Goal: Task Accomplishment & Management: Use online tool/utility

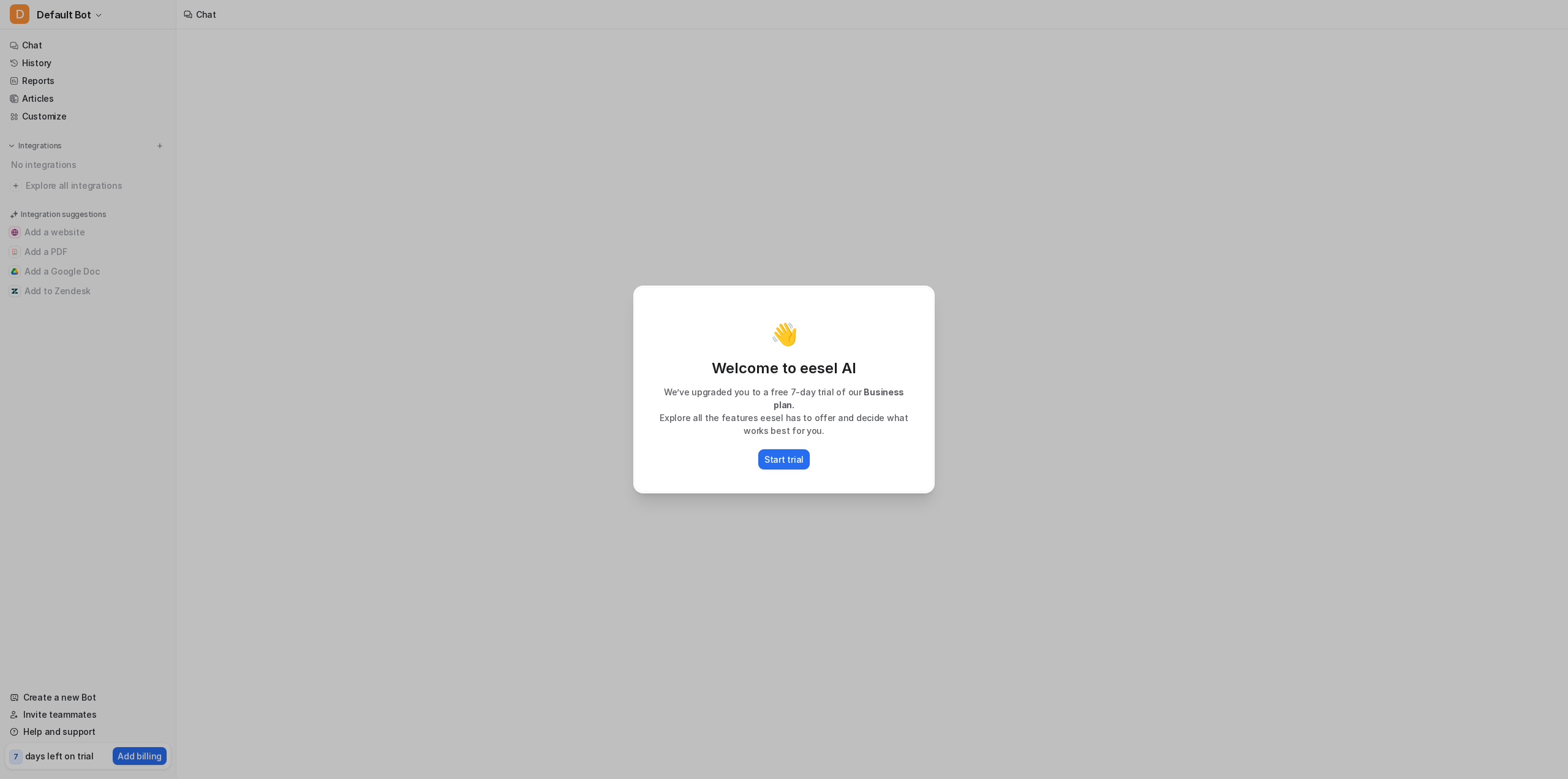
click at [1121, 406] on div "👋 Welcome to eesel AI We’ve upgraded you to a free 7-day trial of our Business …" at bounding box center [784, 390] width 1568 height 779
click at [839, 158] on div "👋 Welcome to eesel AI We’ve upgraded you to a free 7-day trial of our Business …" at bounding box center [784, 390] width 321 height 779
type textarea "**********"
click at [460, 335] on div "👋 Welcome to eesel AI We’ve upgraded you to a free 7-day trial of our Business …" at bounding box center [784, 390] width 1568 height 779
click at [798, 454] on p "Start trial" at bounding box center [784, 459] width 39 height 13
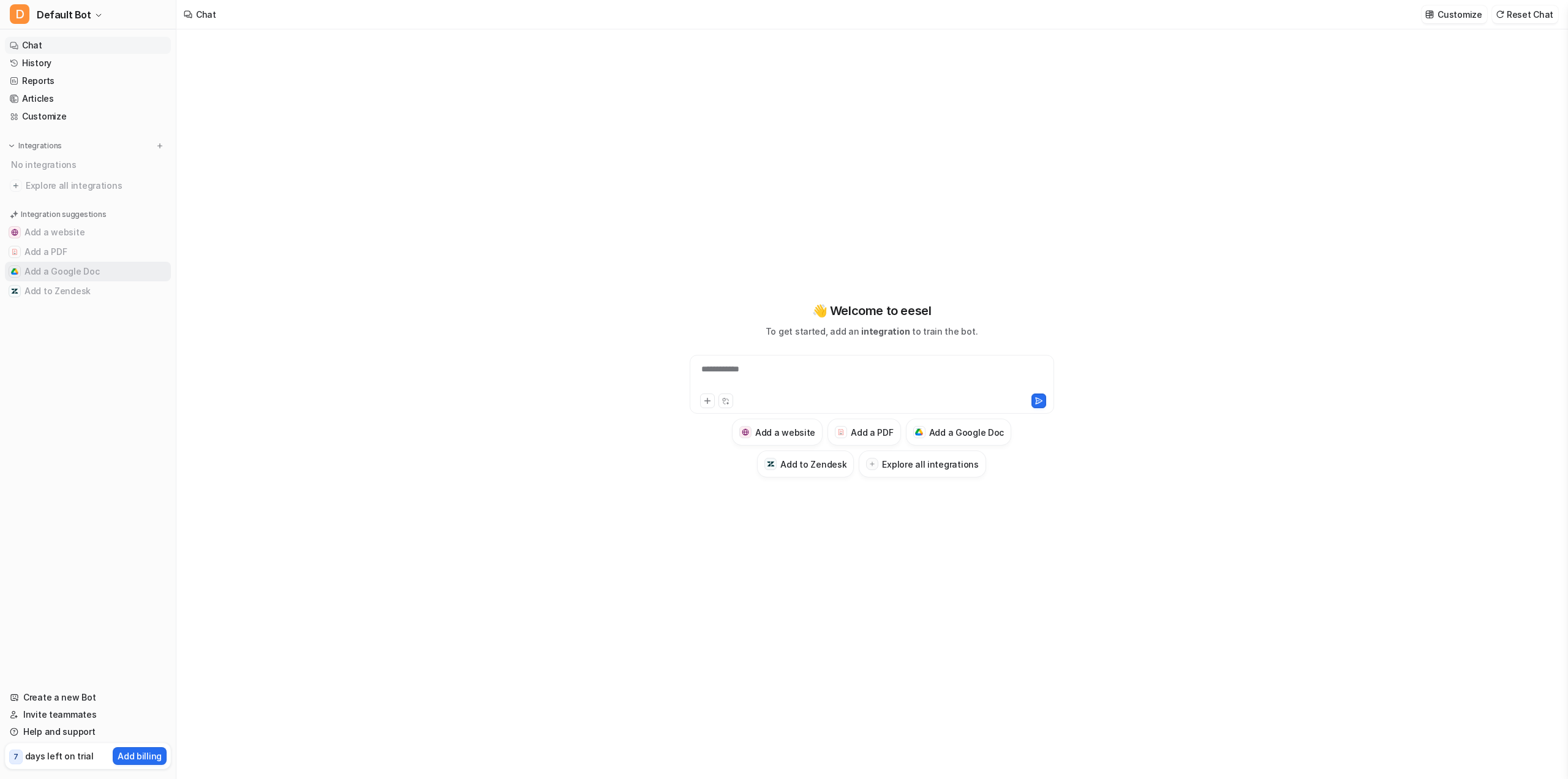
click at [75, 276] on button "Add a Google Doc" at bounding box center [88, 272] width 166 height 20
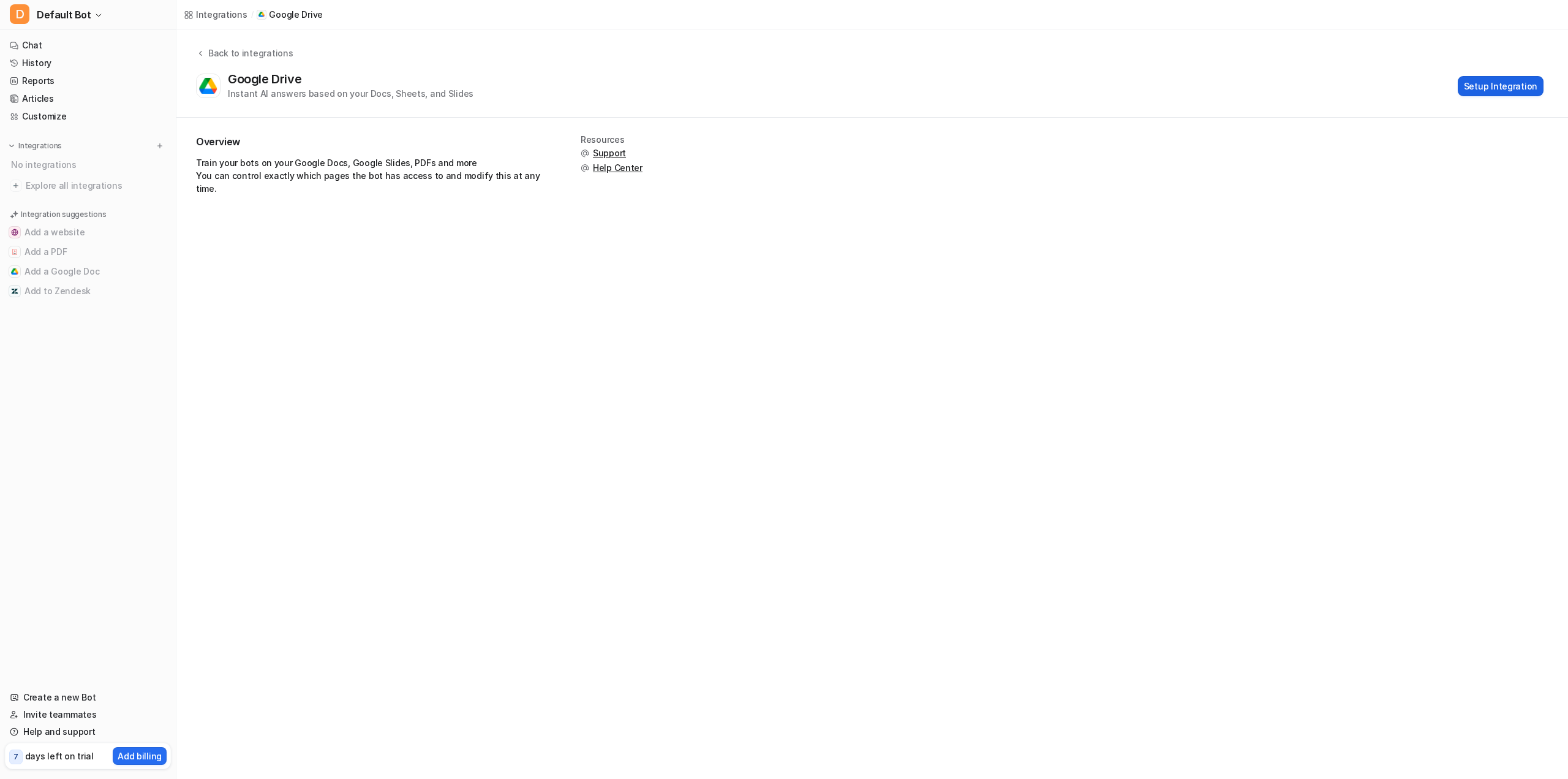
click at [1474, 89] on button "Setup Integration" at bounding box center [1500, 86] width 86 height 20
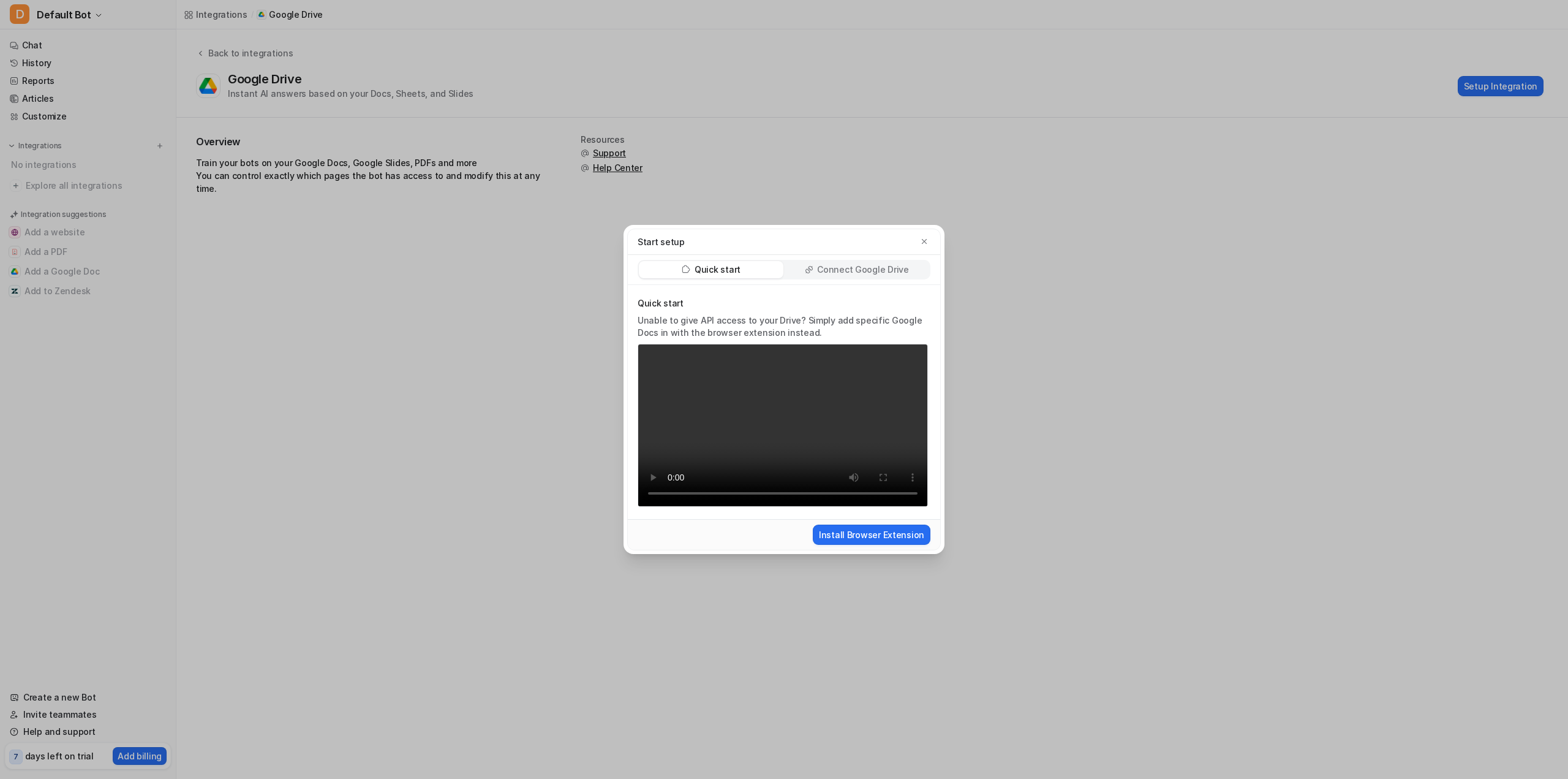
click at [835, 266] on p "Connect Google Drive" at bounding box center [863, 269] width 91 height 13
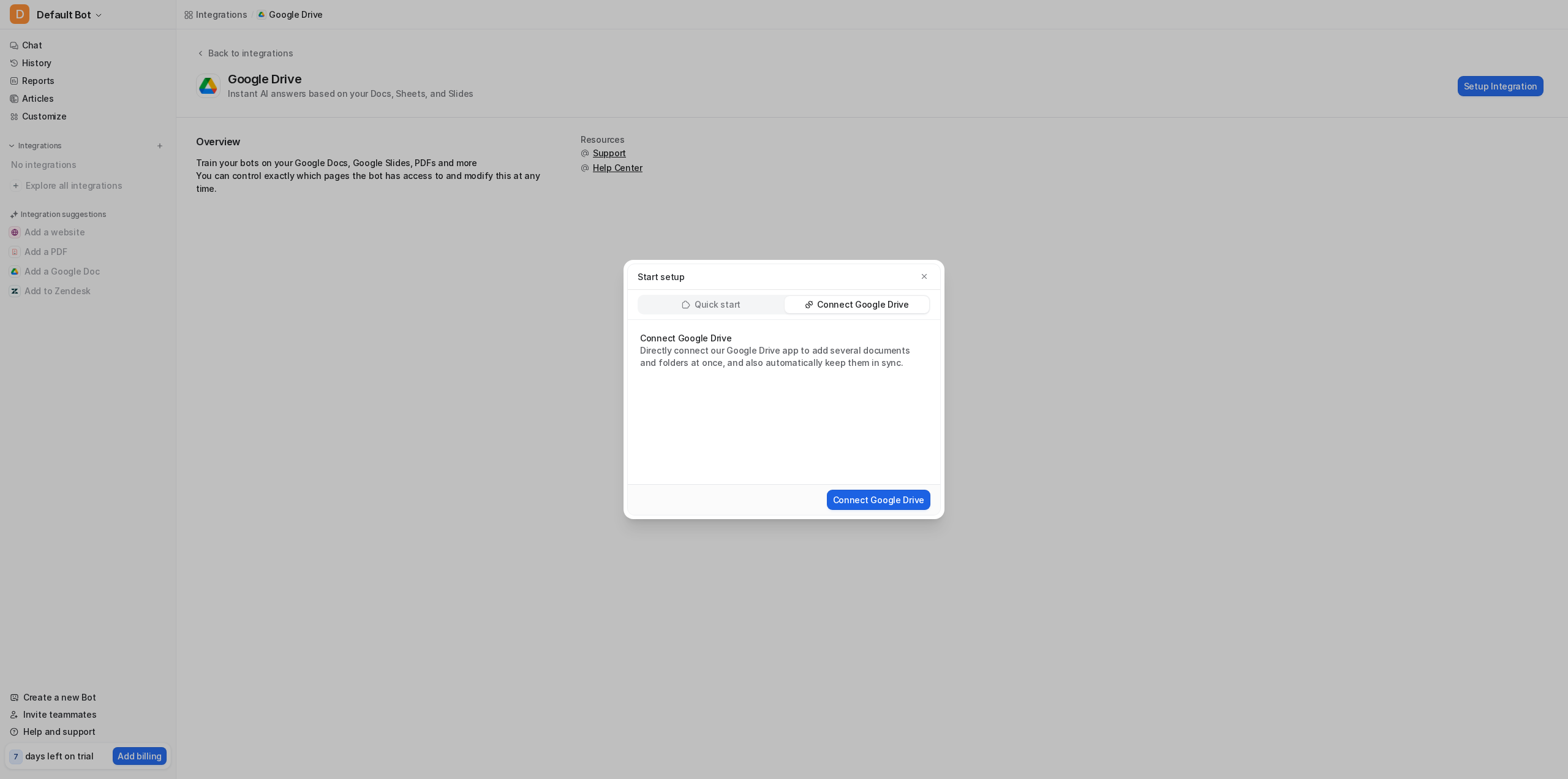
click at [879, 494] on button "Connect Google Drive" at bounding box center [879, 499] width 103 height 20
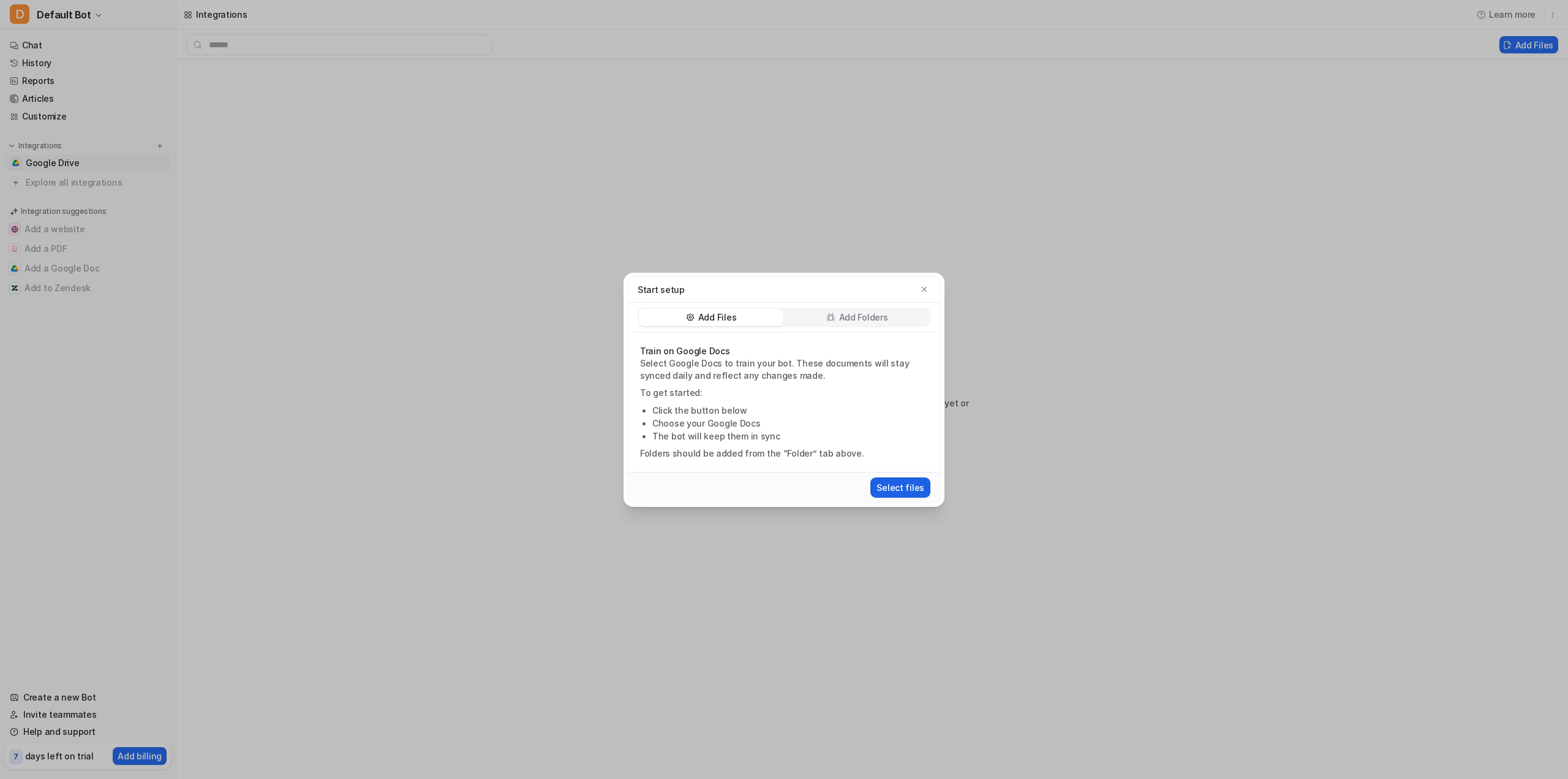
click at [911, 494] on button "Select files" at bounding box center [900, 487] width 60 height 20
click at [914, 480] on button "Select files" at bounding box center [900, 487] width 60 height 20
click at [922, 288] on icon "button" at bounding box center [924, 289] width 8 height 8
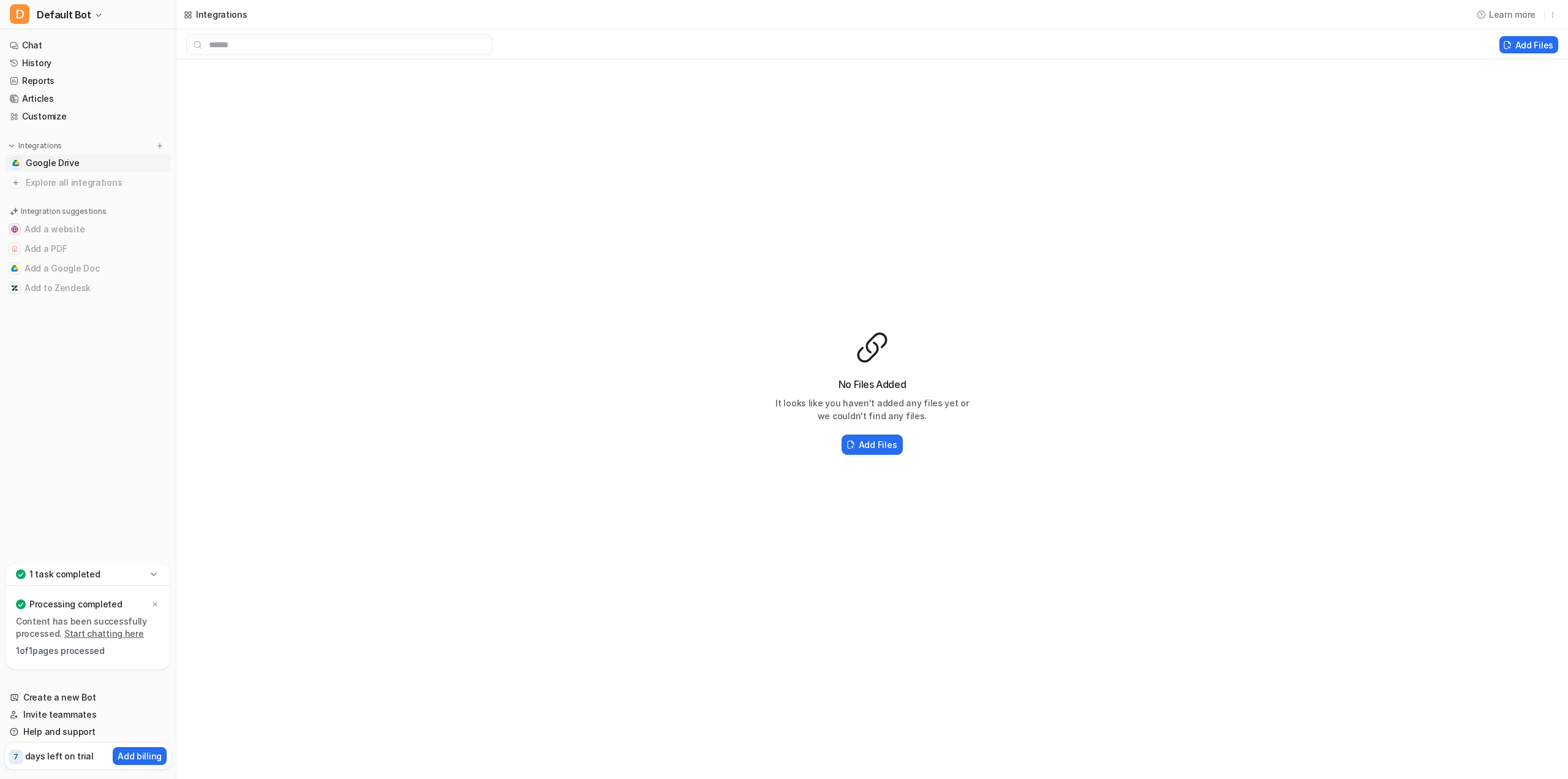
click at [87, 611] on div "Processing completed" at bounding box center [88, 604] width 144 height 17
click at [264, 166] on div "No Files Added It looks like you haven't added any files yet or we couldn't fin…" at bounding box center [872, 394] width 1391 height 669
click at [887, 447] on h2 "Add Files" at bounding box center [878, 445] width 38 height 13
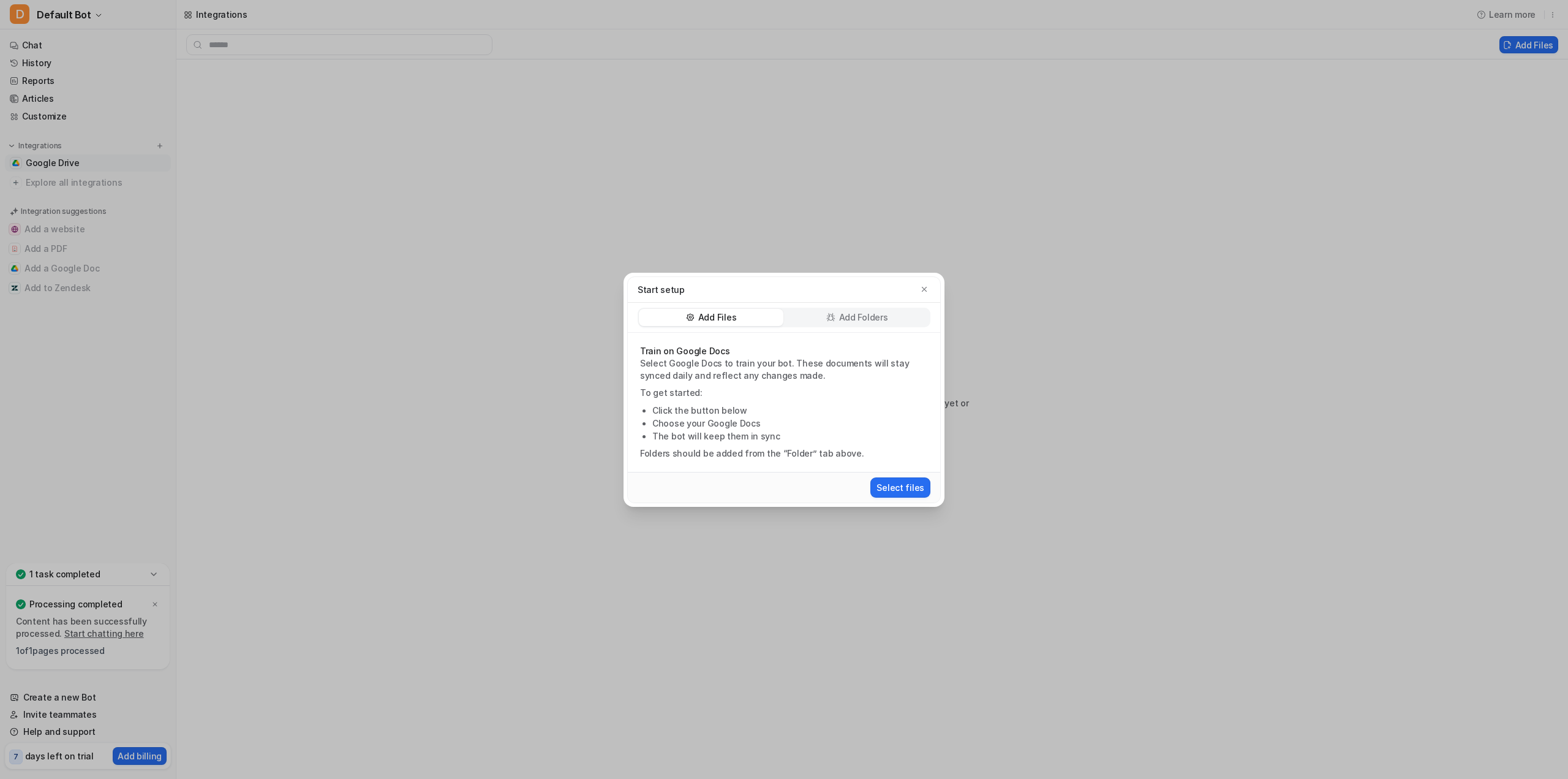
click at [914, 500] on div "Select files" at bounding box center [784, 487] width 313 height 31
click at [137, 669] on div "Start setup Add Files Add Folders Train on Google Docs Select Google Docs to tr…" at bounding box center [784, 390] width 1568 height 779
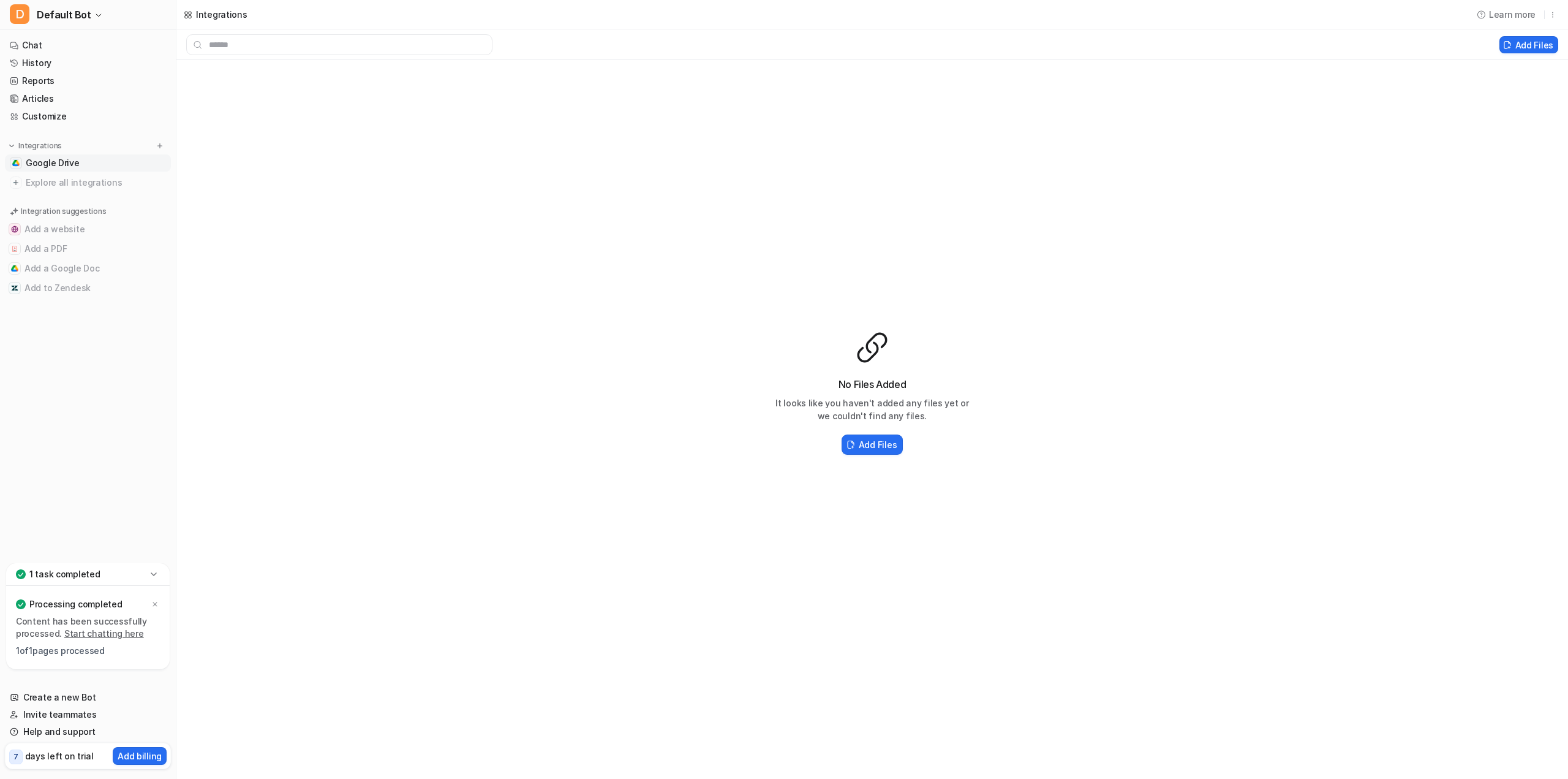
click at [114, 638] on link "Start chatting here" at bounding box center [104, 633] width 80 height 10
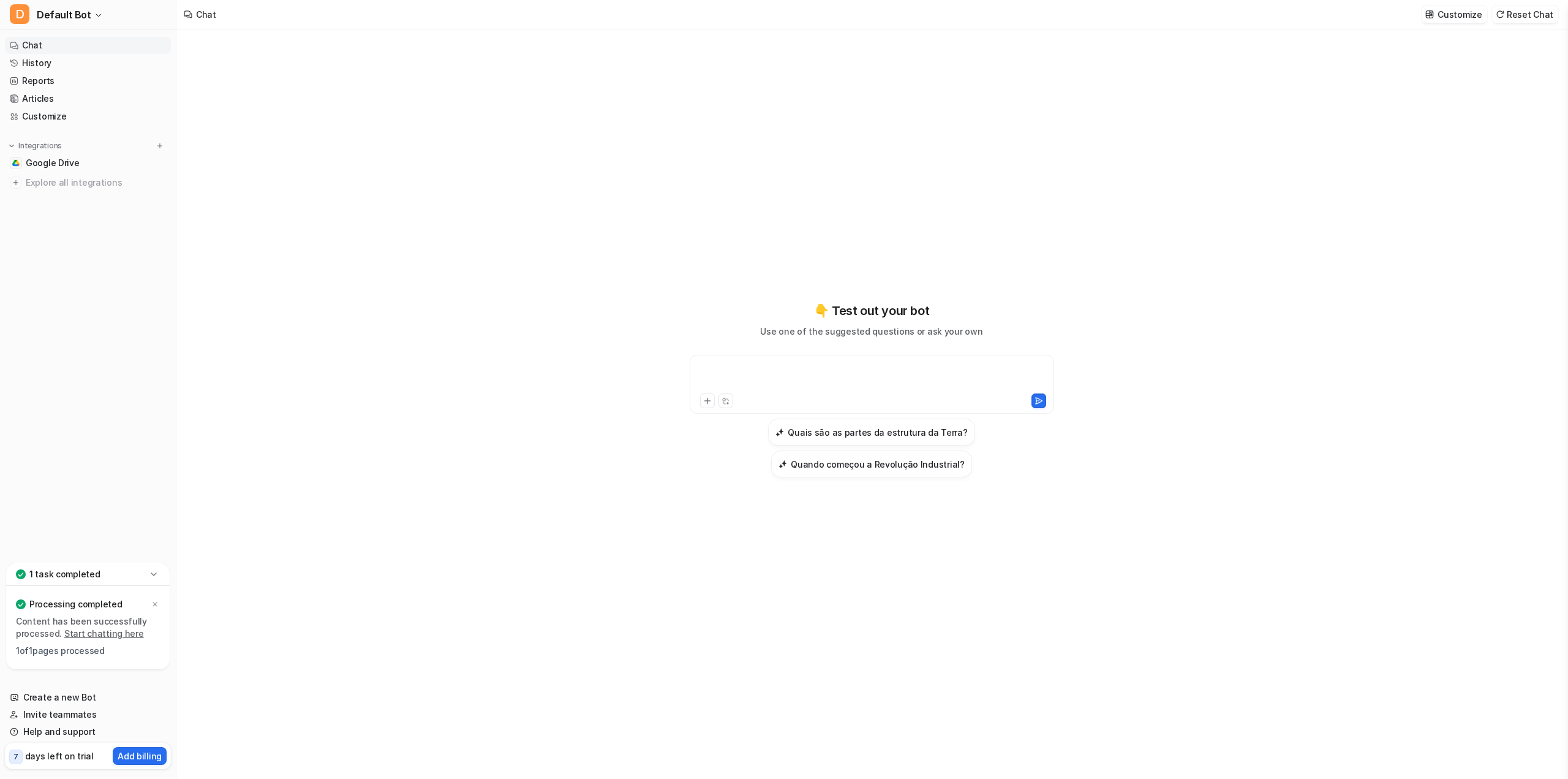
click at [824, 377] on div at bounding box center [872, 377] width 359 height 28
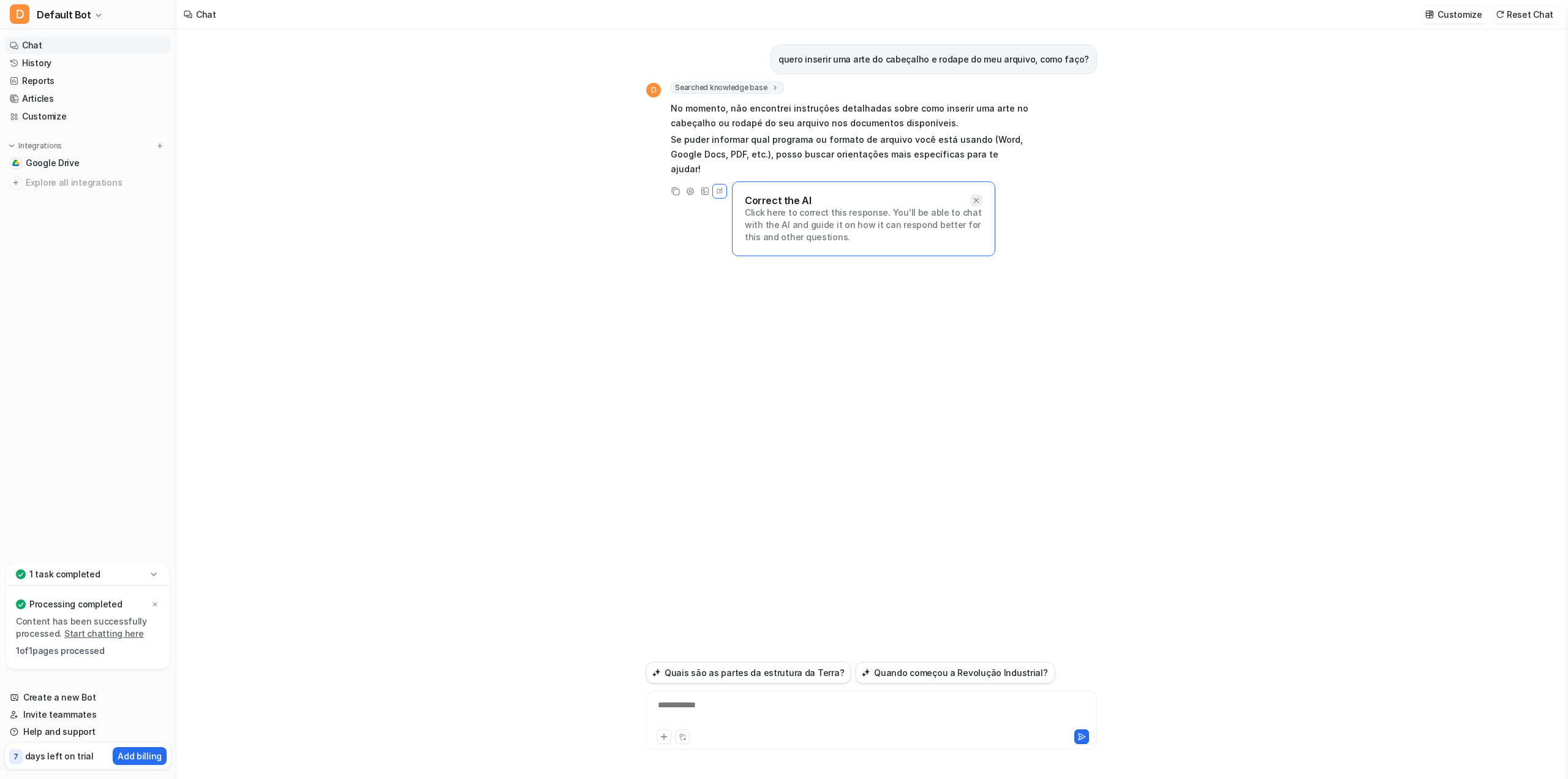
click at [975, 196] on icon at bounding box center [976, 200] width 8 height 8
click at [776, 706] on div at bounding box center [871, 713] width 445 height 28
click at [107, 638] on link "Start chatting here" at bounding box center [104, 633] width 80 height 10
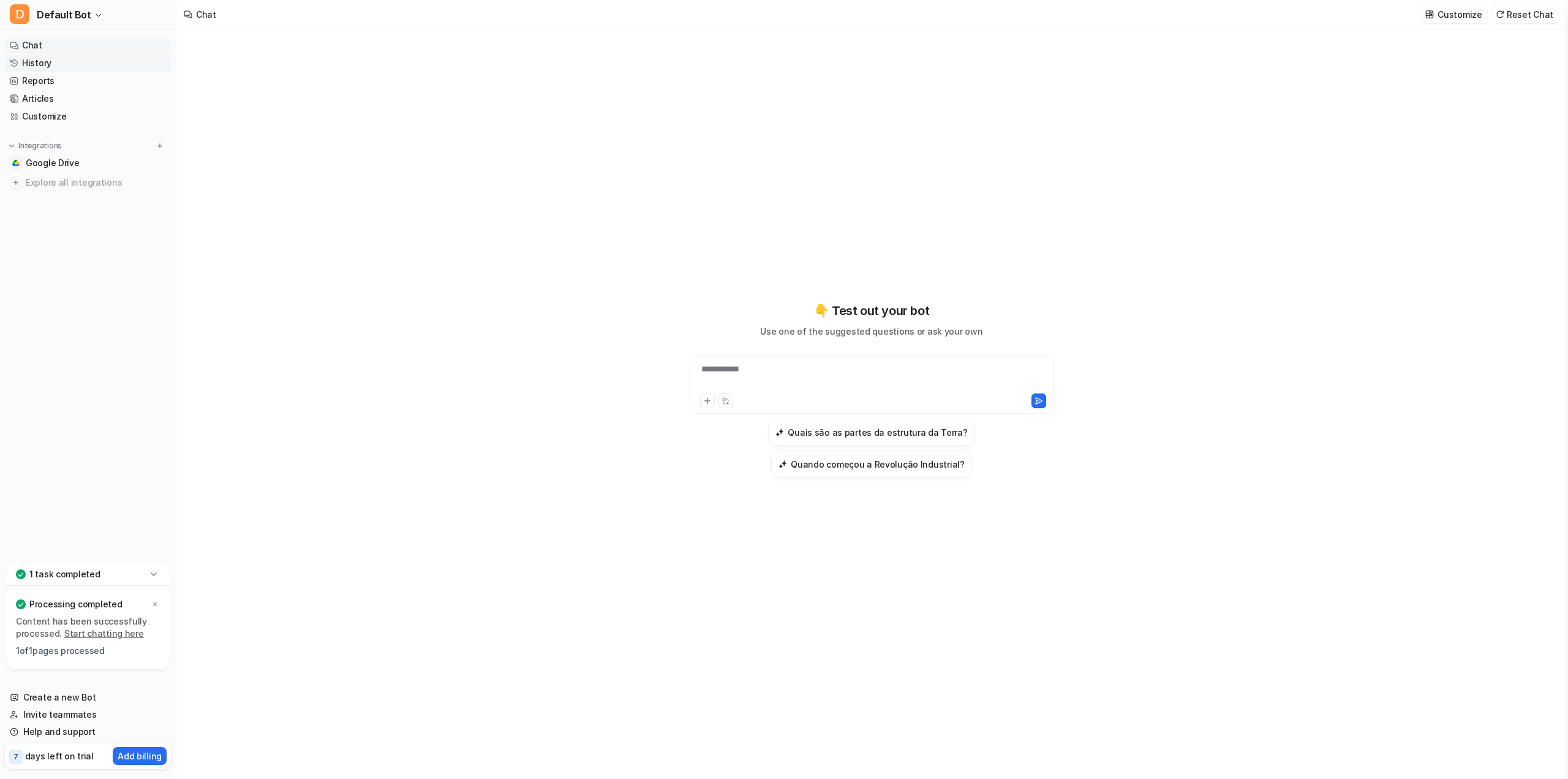
click at [43, 66] on link "History" at bounding box center [88, 63] width 166 height 17
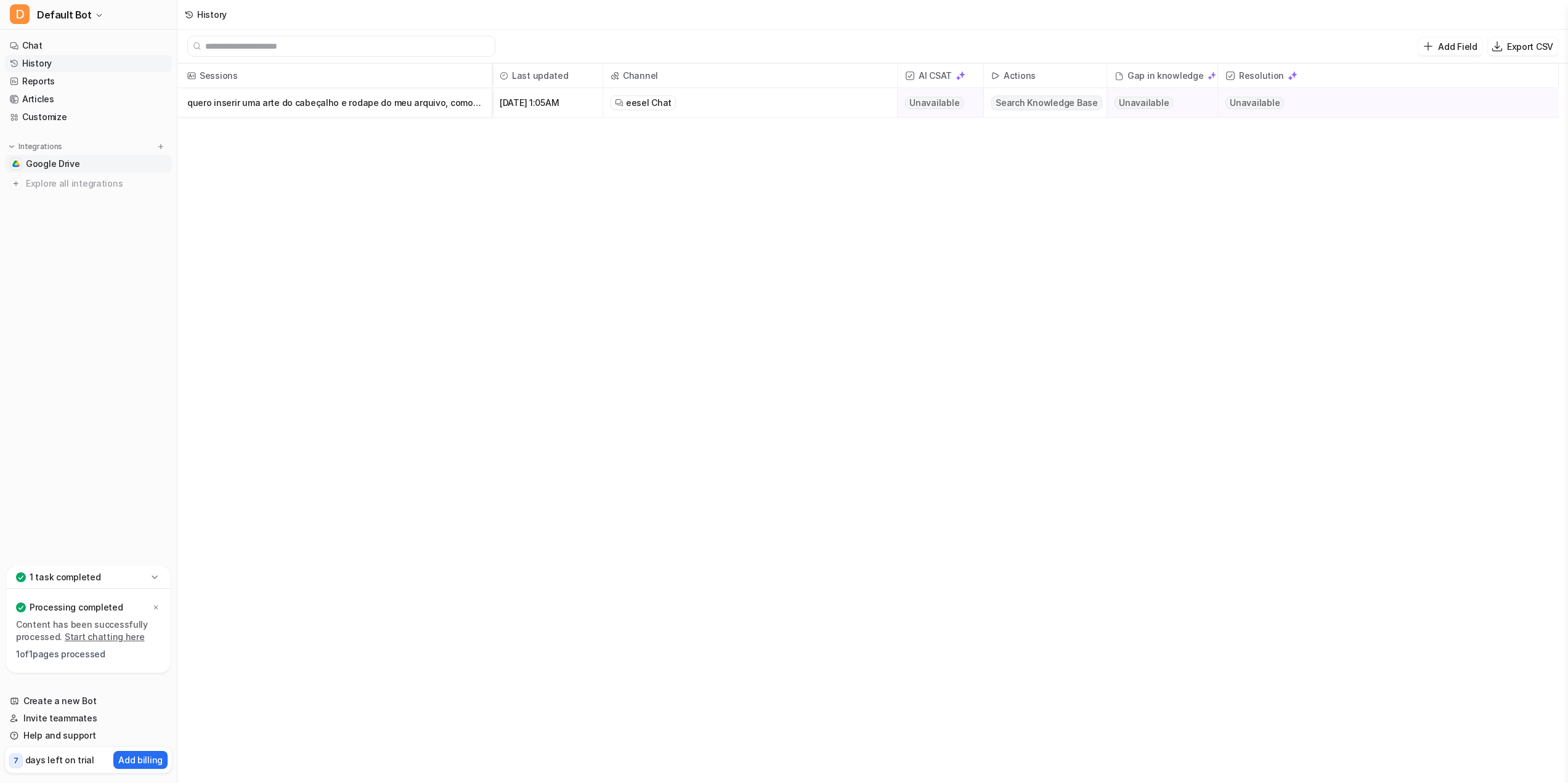
click at [30, 162] on span "Google Drive" at bounding box center [53, 164] width 54 height 13
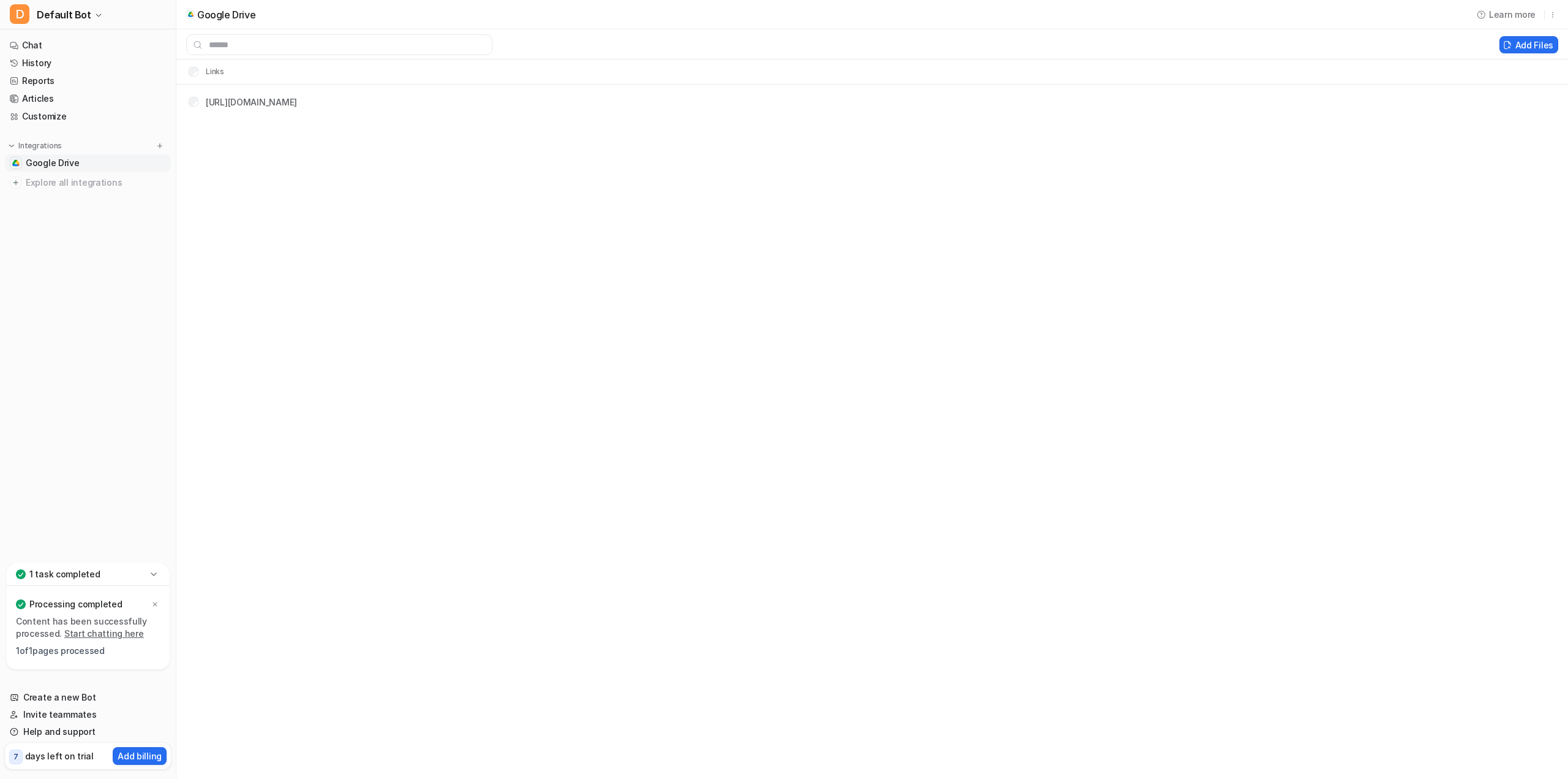
click at [151, 579] on icon at bounding box center [154, 574] width 13 height 13
click at [161, 665] on div "1 task completed" at bounding box center [88, 658] width 163 height 22
click at [160, 602] on div "Processing completed Content has been successfully processed. Start chatting he…" at bounding box center [88, 627] width 163 height 83
click at [158, 604] on icon at bounding box center [155, 604] width 8 height 8
click at [86, 19] on span "Default Bot" at bounding box center [64, 15] width 54 height 17
